Goal: Contribute content: Add original content to the website for others to see

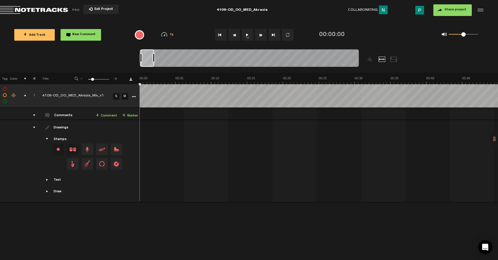
click at [251, 39] on button "1x" at bounding box center [248, 35] width 12 height 12
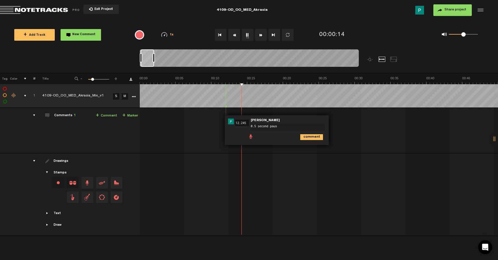
type textarea "0.5 second pause"
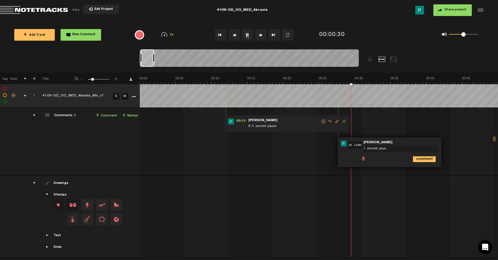
type textarea "1 second pause"
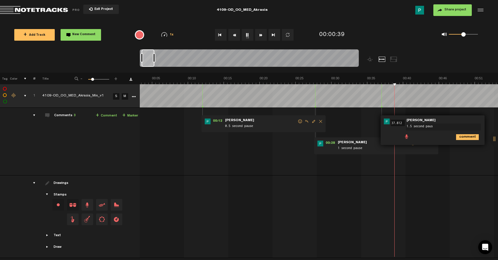
type textarea "1.5 second pause"
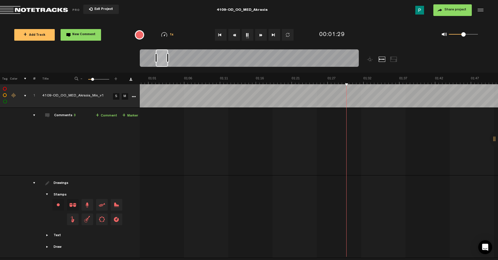
scroll to position [0, 421]
drag, startPoint x: 157, startPoint y: 56, endPoint x: 161, endPoint y: 56, distance: 4.1
click at [161, 56] on div at bounding box center [162, 57] width 12 height 17
drag, startPoint x: 163, startPoint y: 61, endPoint x: 168, endPoint y: 60, distance: 5.0
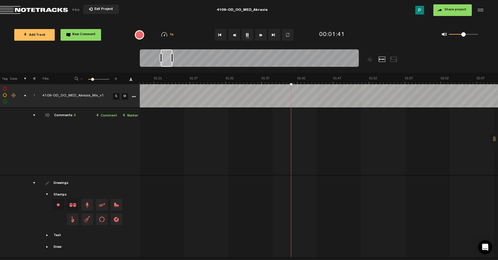
click at [168, 60] on div at bounding box center [167, 57] width 12 height 17
click at [168, 62] on div at bounding box center [167, 57] width 11 height 17
click at [245, 33] on button "1x" at bounding box center [248, 35] width 12 height 12
click at [170, 64] on div at bounding box center [170, 57] width 10 height 17
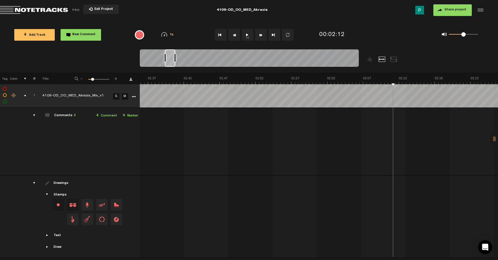
scroll to position [0, 672]
click at [251, 35] on button "1x" at bounding box center [248, 35] width 12 height 12
drag, startPoint x: 171, startPoint y: 62, endPoint x: 167, endPoint y: 62, distance: 4.1
click at [167, 62] on div at bounding box center [166, 57] width 10 height 17
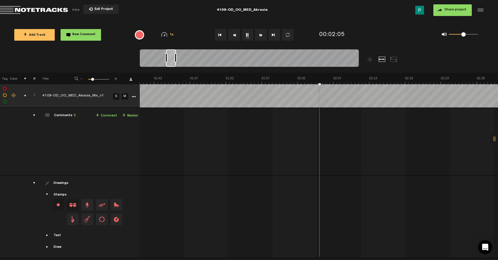
scroll to position [0, 702]
click at [247, 34] on button "1x" at bounding box center [248, 35] width 12 height 12
click at [247, 35] on button "1x" at bounding box center [248, 35] width 12 height 12
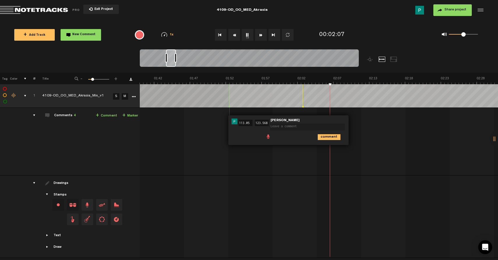
click at [309, 104] on td at bounding box center [319, 96] width 358 height 24
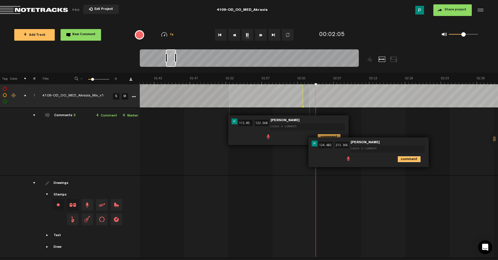
click at [416, 162] on icon "comment" at bounding box center [409, 160] width 23 height 6
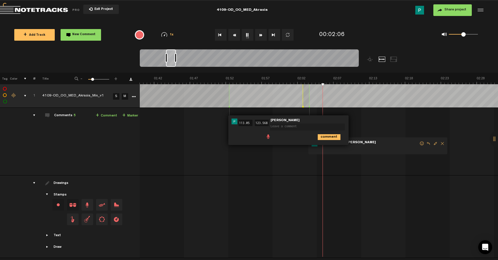
click at [440, 142] on span "Delete comment" at bounding box center [442, 144] width 7 height 4
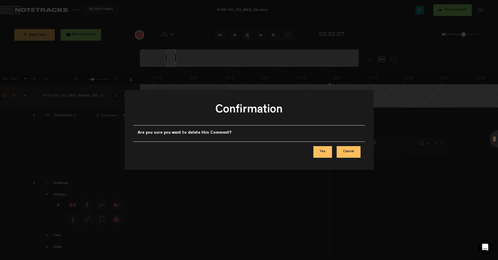
click at [324, 154] on button "Yes" at bounding box center [322, 152] width 19 height 12
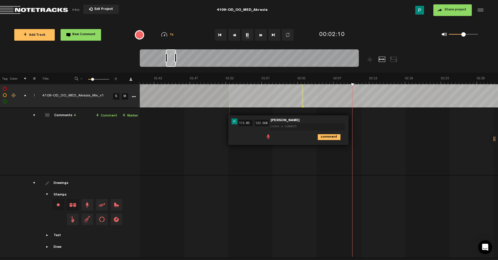
click at [303, 94] on div at bounding box center [303, 95] width 0 height 23
click at [329, 137] on icon "comment" at bounding box center [329, 137] width 23 height 6
click at [361, 121] on span "Delete comment" at bounding box center [362, 122] width 7 height 4
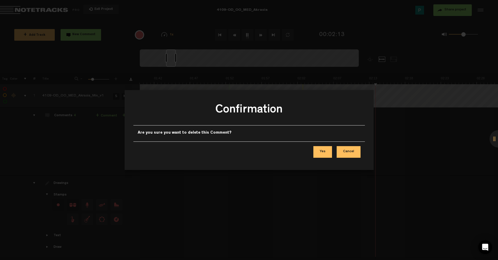
click at [324, 150] on button "Yes" at bounding box center [322, 152] width 19 height 12
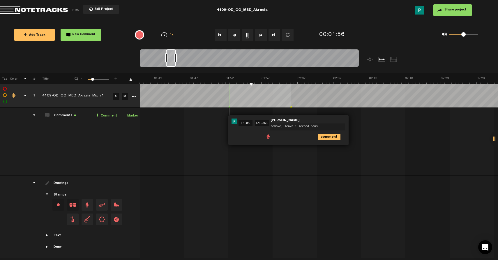
type textarea "remove; leave 1 second pause"
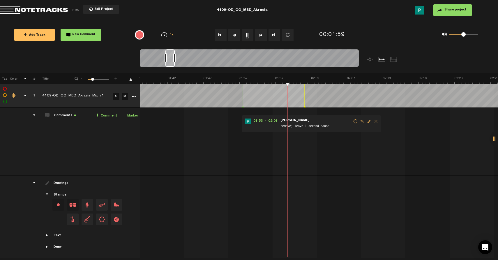
scroll to position [0, 680]
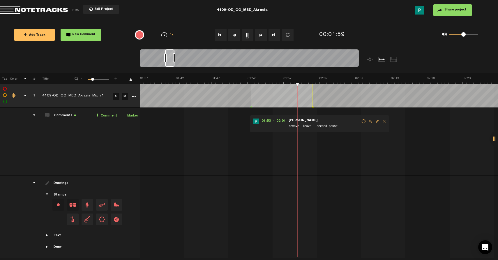
click at [169, 61] on div at bounding box center [169, 57] width 9 height 17
click at [384, 122] on span "Delete comment" at bounding box center [383, 122] width 7 height 4
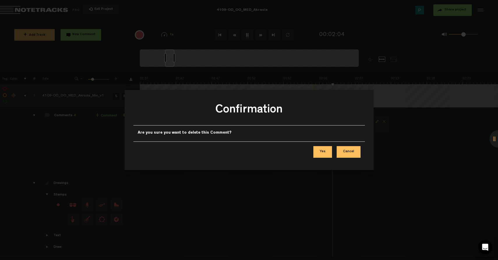
click at [324, 149] on button "Yes" at bounding box center [322, 152] width 19 height 12
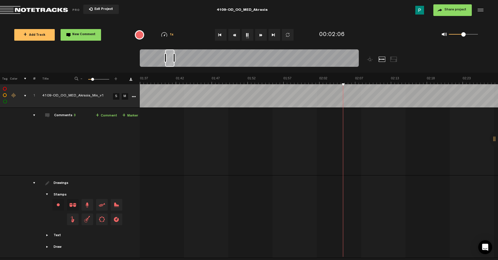
click at [246, 34] on button "1x" at bounding box center [248, 35] width 12 height 12
click at [249, 34] on button "1x" at bounding box center [248, 35] width 12 height 12
drag, startPoint x: 171, startPoint y: 65, endPoint x: 165, endPoint y: 64, distance: 6.2
click at [164, 64] on div at bounding box center [163, 57] width 9 height 17
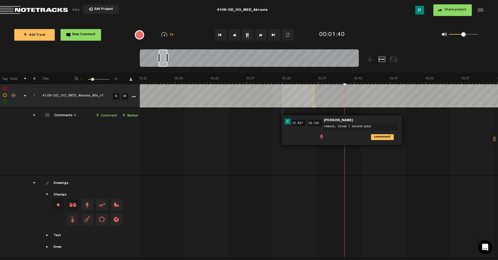
type textarea "remove; levae 1 second pause"
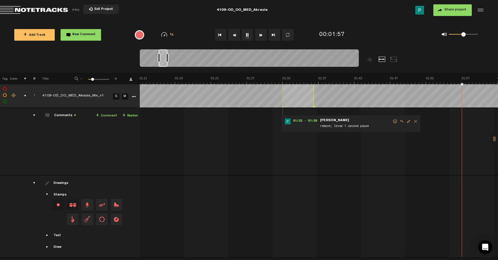
scroll to position [0, 646]
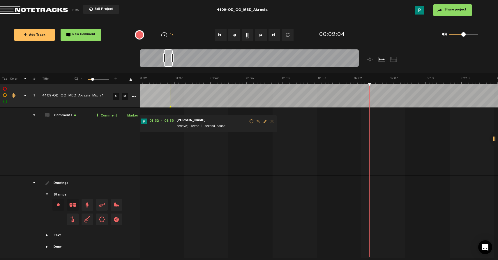
click at [246, 35] on button "1x" at bounding box center [248, 35] width 12 height 12
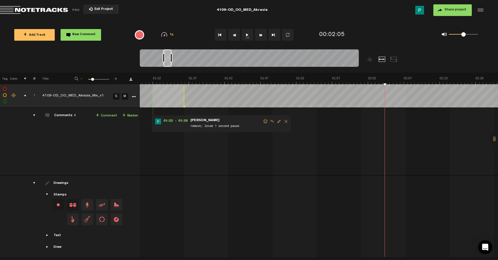
scroll to position [0, 640]
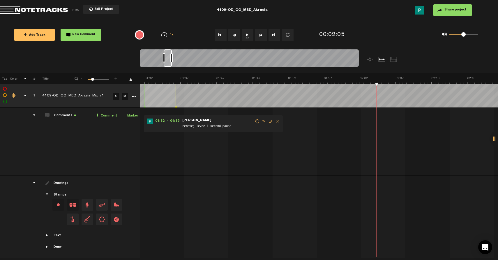
click at [169, 61] on div at bounding box center [168, 57] width 8 height 17
click at [249, 35] on button "1x" at bounding box center [248, 35] width 12 height 12
click at [248, 38] on button "1x" at bounding box center [248, 35] width 12 height 12
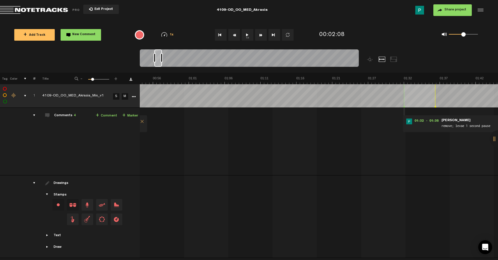
drag, startPoint x: 169, startPoint y: 62, endPoint x: 159, endPoint y: 63, distance: 9.4
click at [159, 63] on div at bounding box center [158, 57] width 8 height 17
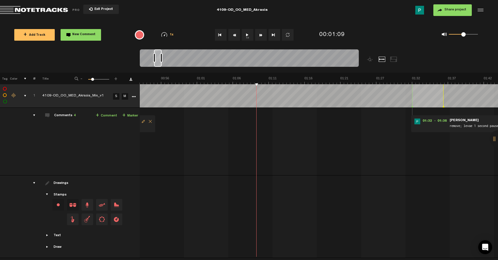
click at [248, 38] on button "1x" at bounding box center [248, 35] width 12 height 12
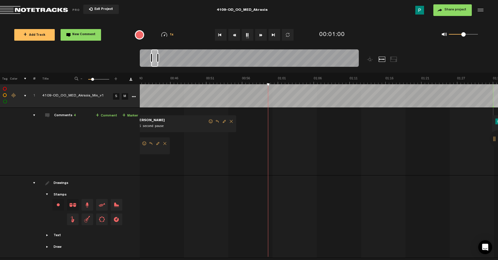
scroll to position [0, 299]
click at [155, 57] on div at bounding box center [154, 57] width 7 height 17
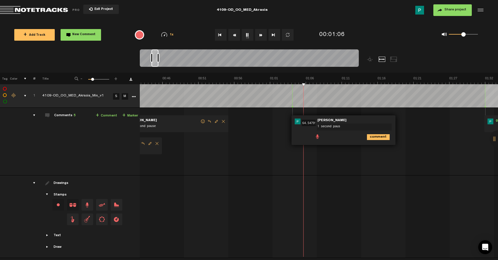
type textarea "1 second pause"
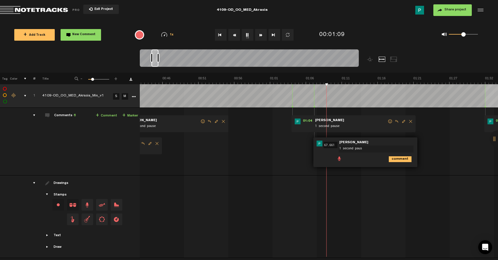
type textarea "1 second pause"
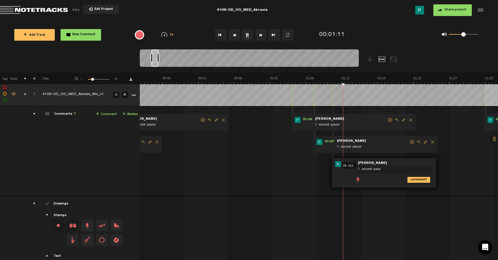
type textarea "1 second pause"
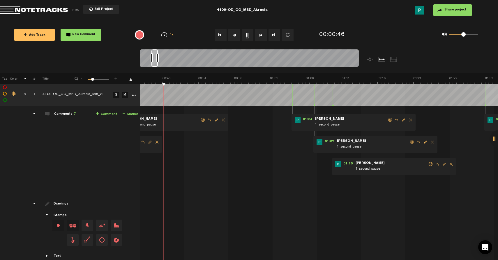
scroll to position [0, 194]
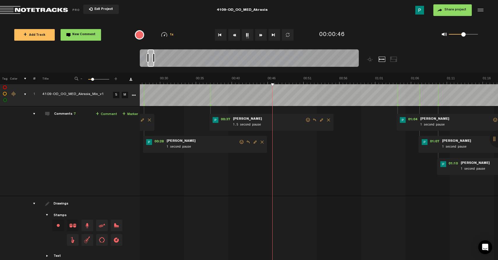
drag, startPoint x: 156, startPoint y: 63, endPoint x: 152, endPoint y: 63, distance: 3.8
click at [152, 63] on div at bounding box center [151, 57] width 6 height 17
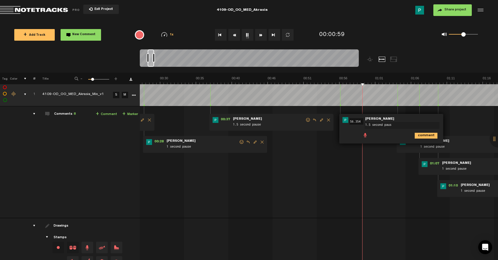
type textarea "1.5 second pause"
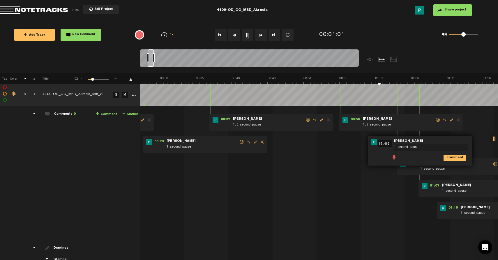
type textarea "1 second pause"
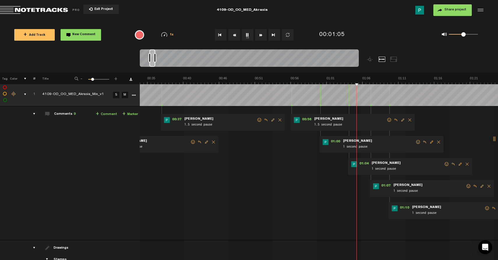
scroll to position [0, 243]
click at [151, 66] on div at bounding box center [152, 57] width 6 height 17
click at [151, 64] on div at bounding box center [151, 57] width 5 height 17
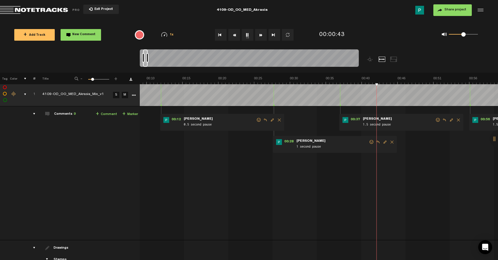
scroll to position [0, 57]
drag, startPoint x: 151, startPoint y: 64, endPoint x: 144, endPoint y: 64, distance: 7.0
click at [144, 64] on div at bounding box center [145, 57] width 5 height 17
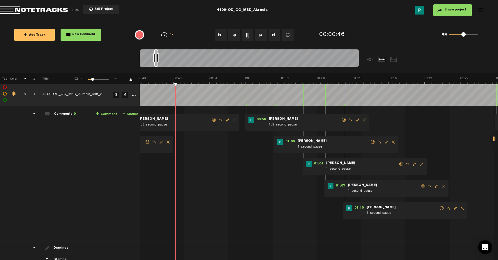
scroll to position [0, 289]
drag, startPoint x: 146, startPoint y: 64, endPoint x: 157, endPoint y: 63, distance: 11.1
click at [157, 63] on div at bounding box center [156, 57] width 4 height 17
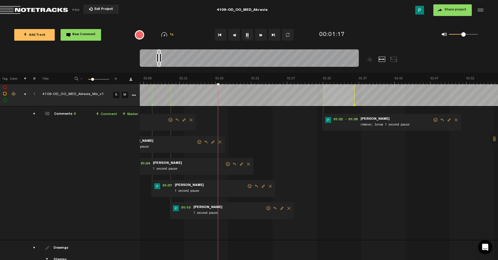
scroll to position [0, 478]
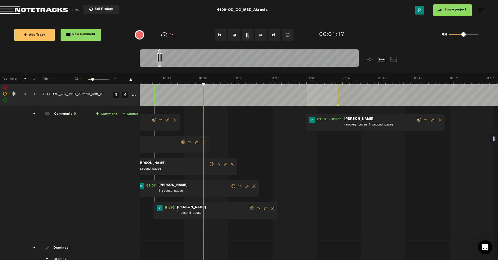
drag, startPoint x: 157, startPoint y: 65, endPoint x: 160, endPoint y: 65, distance: 3.5
click at [160, 65] on div at bounding box center [159, 57] width 3 height 17
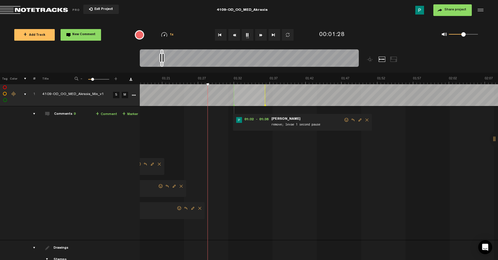
click at [162, 63] on div at bounding box center [161, 57] width 3 height 17
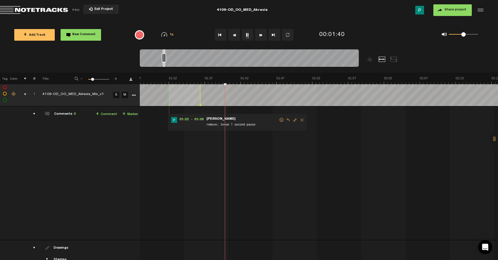
scroll to position [0, 632]
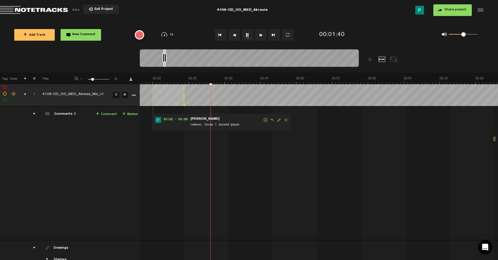
drag, startPoint x: 161, startPoint y: 65, endPoint x: 164, endPoint y: 64, distance: 3.0
click at [164, 64] on div at bounding box center [164, 57] width 2 height 17
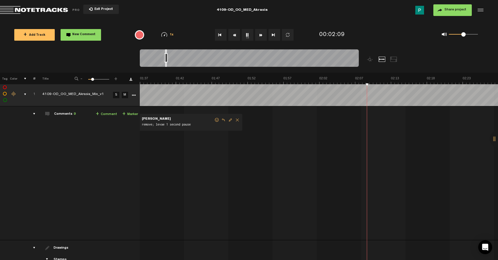
scroll to position [0, 705]
click at [167, 64] on div at bounding box center [166, 57] width 2 height 17
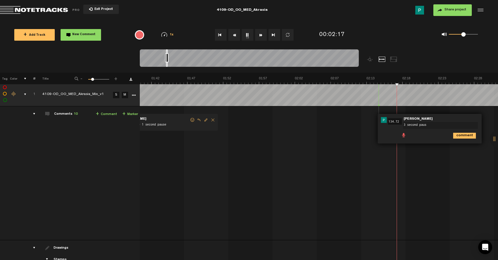
type textarea "3 second pause"
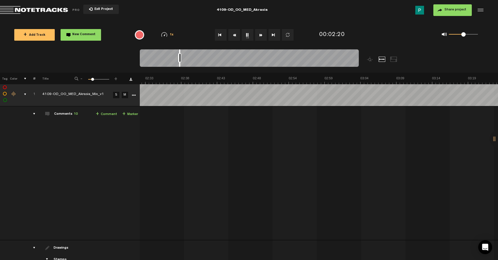
scroll to position [0, 947]
click at [180, 64] on div at bounding box center [249, 59] width 219 height 20
click at [247, 35] on button "1x" at bounding box center [248, 35] width 12 height 12
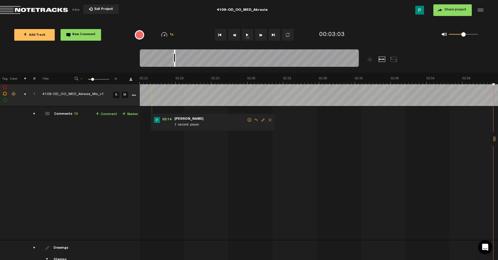
drag, startPoint x: 180, startPoint y: 64, endPoint x: 175, endPoint y: 64, distance: 5.0
click at [175, 64] on div at bounding box center [174, 57] width 1 height 17
click at [247, 41] on div "1x" at bounding box center [251, 35] width 131 height 20
click at [247, 34] on button "1x" at bounding box center [248, 35] width 12 height 12
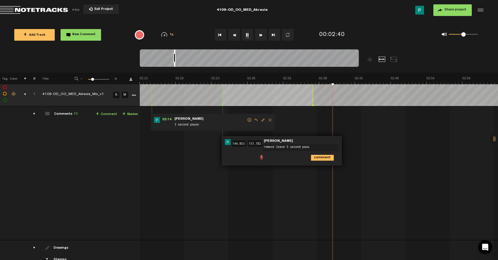
type textarea "remove leave 5 second pause"
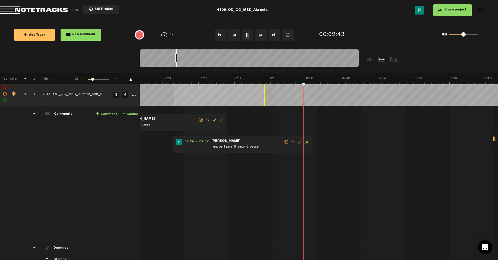
scroll to position [0, 1045]
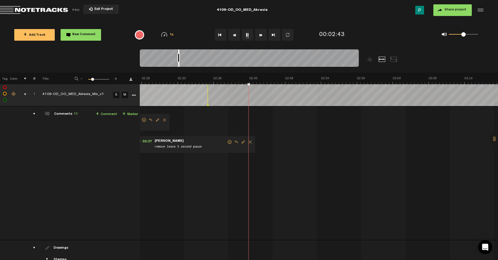
drag, startPoint x: 174, startPoint y: 64, endPoint x: 178, endPoint y: 63, distance: 4.2
click at [178, 63] on div at bounding box center [178, 57] width 1 height 17
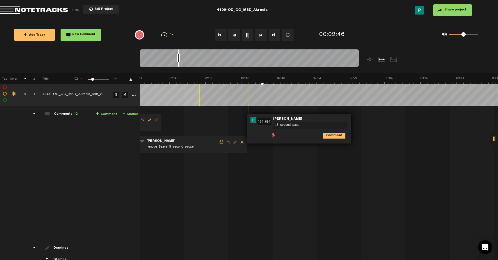
type textarea "1.5 second pause"
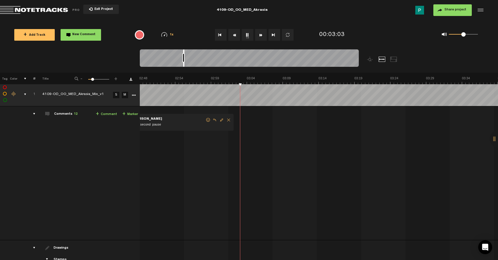
scroll to position [0, 1191]
drag, startPoint x: 178, startPoint y: 64, endPoint x: 184, endPoint y: 63, distance: 5.4
click at [184, 63] on div at bounding box center [183, 57] width 1 height 17
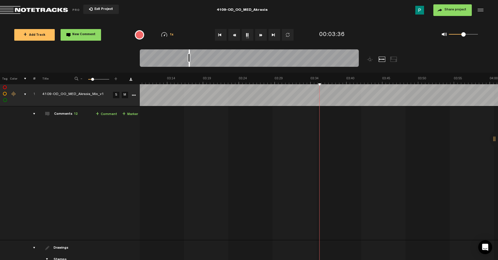
scroll to position [0, 1334]
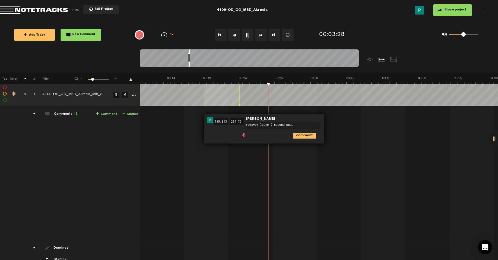
type textarea "remove; leave 2 second puase"
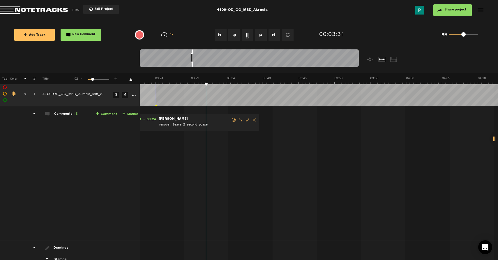
scroll to position [0, 1442]
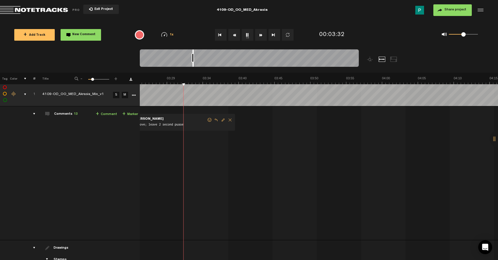
drag, startPoint x: 189, startPoint y: 65, endPoint x: 193, endPoint y: 64, distance: 4.2
click at [193, 64] on div at bounding box center [192, 57] width 1 height 17
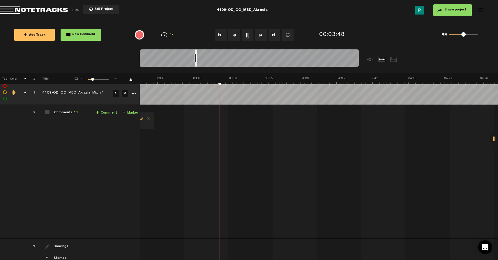
scroll to position [0, 1539]
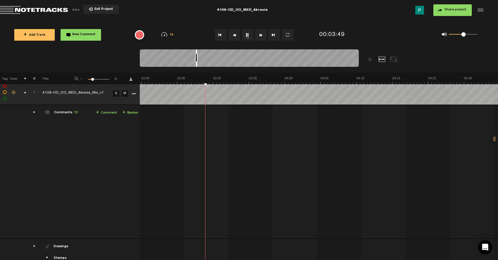
drag, startPoint x: 193, startPoint y: 66, endPoint x: 196, endPoint y: 65, distance: 3.3
click at [197, 65] on div at bounding box center [196, 57] width 1 height 17
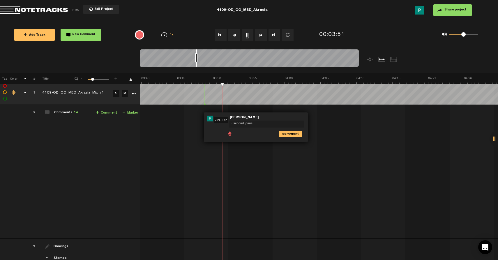
type textarea "3 second pause"
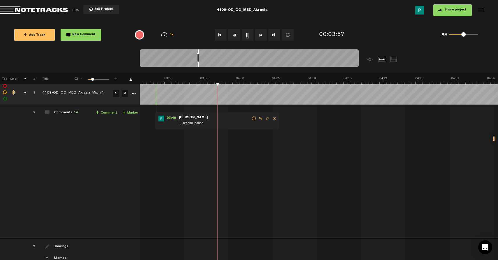
scroll to position [0, 1612]
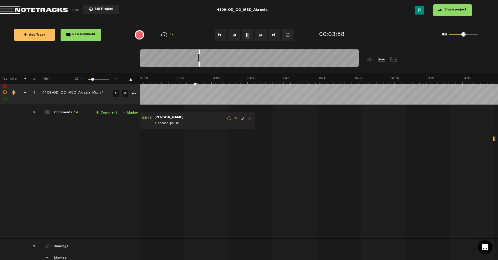
click at [199, 64] on div at bounding box center [198, 57] width 1 height 17
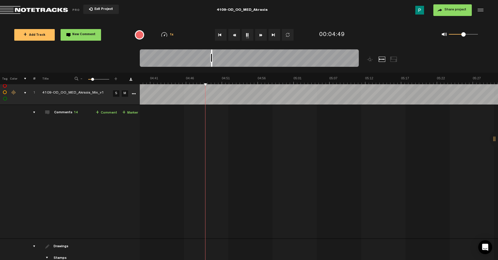
scroll to position [0, 1968]
drag, startPoint x: 204, startPoint y: 65, endPoint x: 212, endPoint y: 64, distance: 8.0
click at [212, 64] on div at bounding box center [211, 57] width 1 height 17
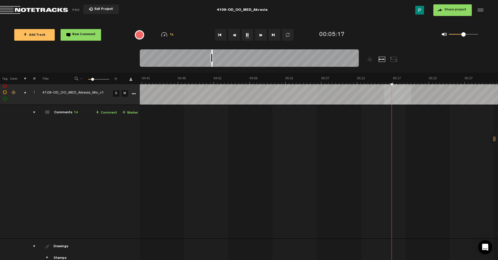
scroll to position [0, 1998]
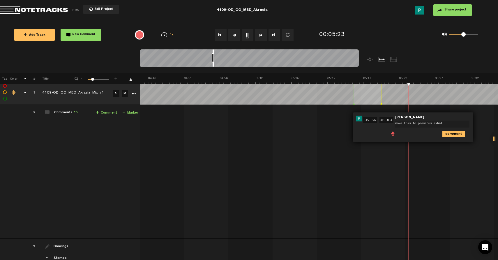
type textarea "move this to previous exhale"
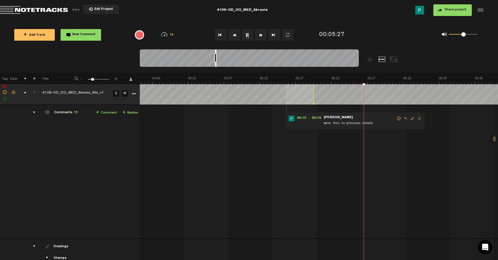
scroll to position [0, 2073]
drag, startPoint x: 213, startPoint y: 64, endPoint x: 216, endPoint y: 64, distance: 2.9
click at [216, 64] on div at bounding box center [215, 57] width 1 height 17
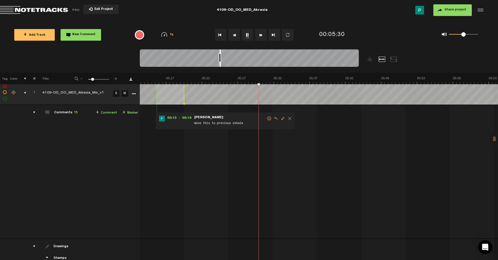
drag, startPoint x: 216, startPoint y: 65, endPoint x: 220, endPoint y: 64, distance: 4.9
click at [220, 64] on div at bounding box center [219, 57] width 1 height 17
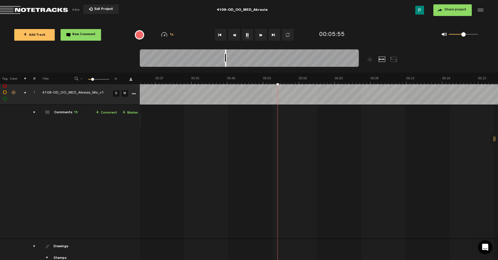
scroll to position [0, 2349]
drag, startPoint x: 220, startPoint y: 64, endPoint x: 226, endPoint y: 63, distance: 5.4
click at [226, 63] on div at bounding box center [225, 57] width 1 height 17
drag, startPoint x: 226, startPoint y: 64, endPoint x: 234, endPoint y: 63, distance: 8.5
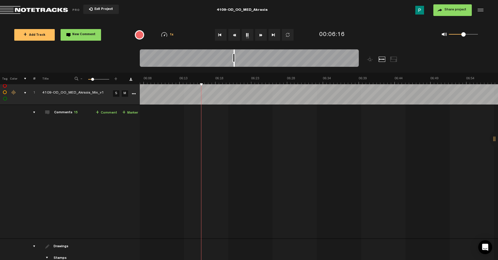
click at [234, 63] on div at bounding box center [233, 57] width 1 height 17
drag, startPoint x: 234, startPoint y: 64, endPoint x: 240, endPoint y: 63, distance: 6.2
click at [240, 63] on div at bounding box center [240, 57] width 1 height 17
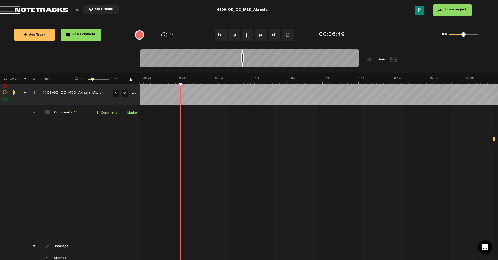
click at [242, 64] on div at bounding box center [242, 57] width 1 height 17
drag, startPoint x: 242, startPoint y: 63, endPoint x: 248, endPoint y: 63, distance: 5.8
click at [248, 63] on div at bounding box center [247, 57] width 1 height 17
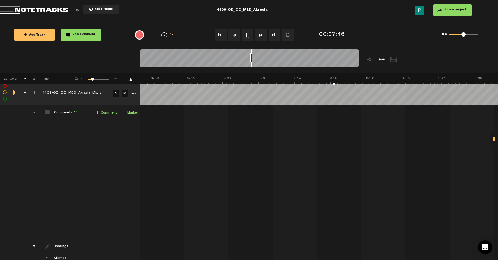
drag, startPoint x: 248, startPoint y: 63, endPoint x: 251, endPoint y: 62, distance: 3.1
click at [251, 62] on div at bounding box center [249, 59] width 219 height 20
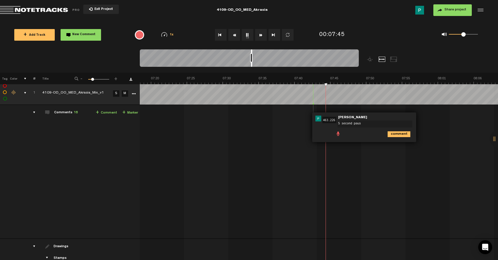
type textarea "5 second pause"
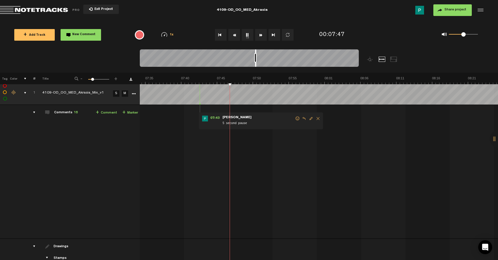
scroll to position [0, 3191]
drag, startPoint x: 252, startPoint y: 64, endPoint x: 256, endPoint y: 63, distance: 4.5
click at [256, 63] on div at bounding box center [255, 57] width 1 height 17
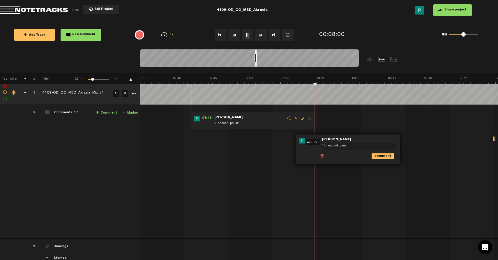
type textarea "15 second pause"
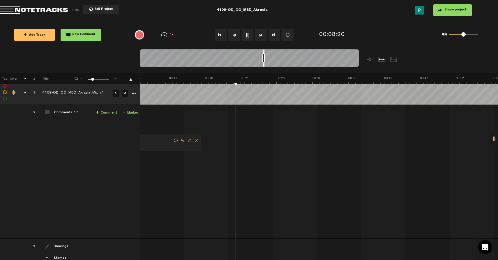
scroll to position [0, 3418]
drag, startPoint x: 255, startPoint y: 63, endPoint x: 263, endPoint y: 63, distance: 8.2
click at [263, 63] on div at bounding box center [263, 57] width 1 height 17
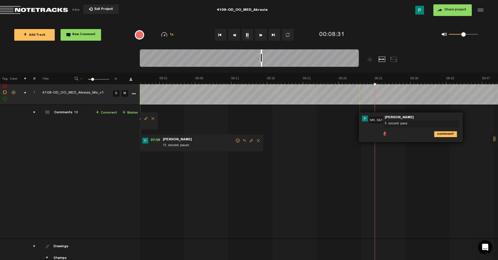
type textarea "5 second pause"
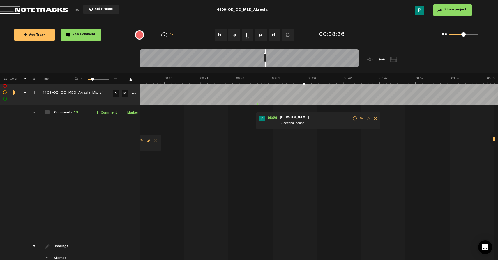
scroll to position [0, 3450]
drag, startPoint x: 261, startPoint y: 64, endPoint x: 265, endPoint y: 64, distance: 3.8
click at [265, 64] on div at bounding box center [265, 57] width 1 height 17
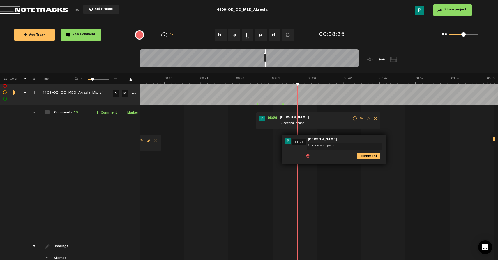
type textarea "1.5 second pause"
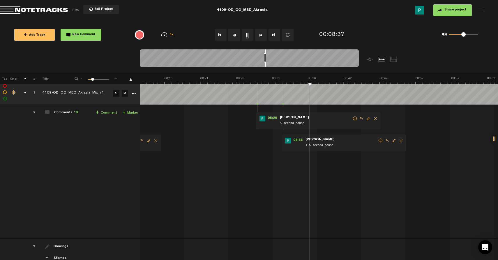
click at [247, 35] on button "1x" at bounding box center [248, 35] width 12 height 12
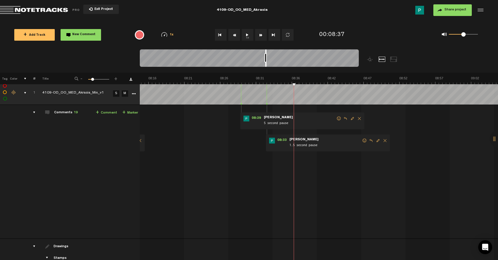
scroll to position [0, 3491]
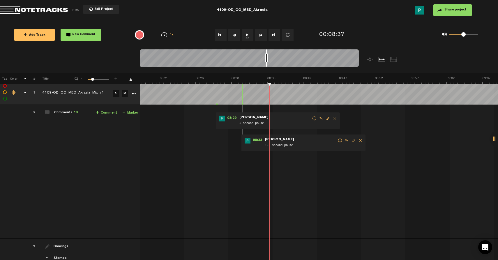
click at [267, 64] on div at bounding box center [266, 57] width 1 height 17
click at [246, 35] on button "1x" at bounding box center [248, 35] width 12 height 12
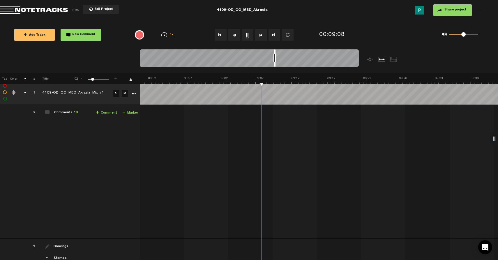
scroll to position [0, 3726]
drag, startPoint x: 272, startPoint y: 64, endPoint x: 275, endPoint y: 64, distance: 3.5
click at [275, 64] on div at bounding box center [274, 57] width 1 height 17
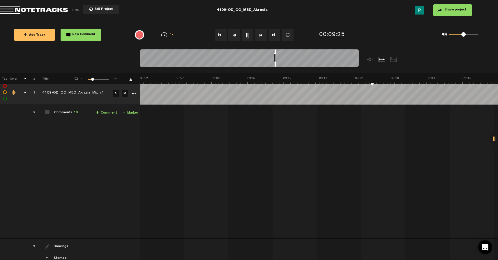
click at [249, 34] on button "1x" at bounding box center [248, 35] width 12 height 12
